Goal: Information Seeking & Learning: Learn about a topic

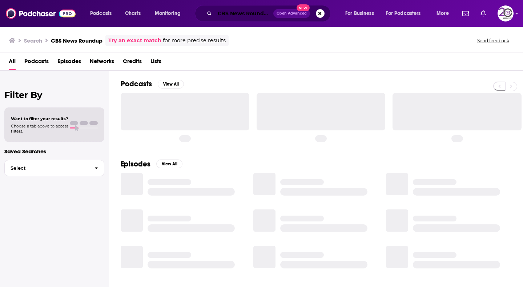
click at [223, 13] on input "CBS News Roundup" at bounding box center [244, 14] width 59 height 12
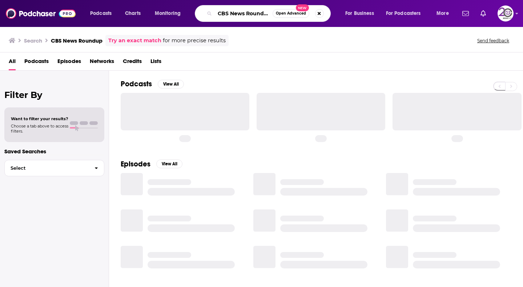
click at [224, 13] on input "CBS News Roundup" at bounding box center [244, 14] width 58 height 12
paste input "Stuff you should know"
type input "Stuff you should know"
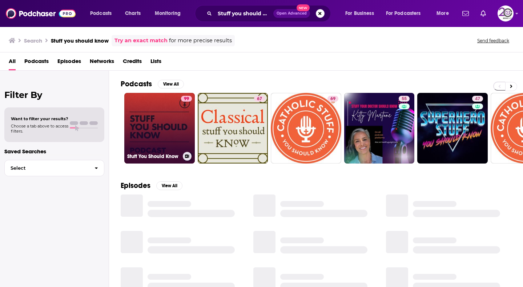
click at [182, 134] on div "99" at bounding box center [186, 124] width 11 height 56
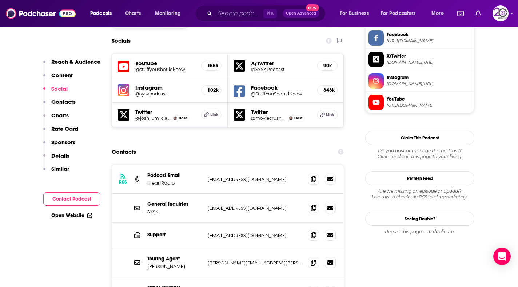
scroll to position [711, 0]
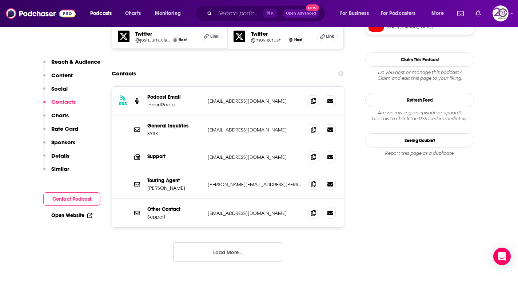
click at [234, 242] on button "Load More..." at bounding box center [227, 252] width 109 height 20
click at [316, 124] on span at bounding box center [313, 129] width 11 height 11
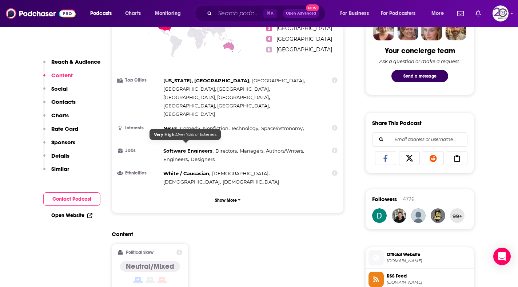
scroll to position [0, 0]
